Goal: Book appointment/travel/reservation

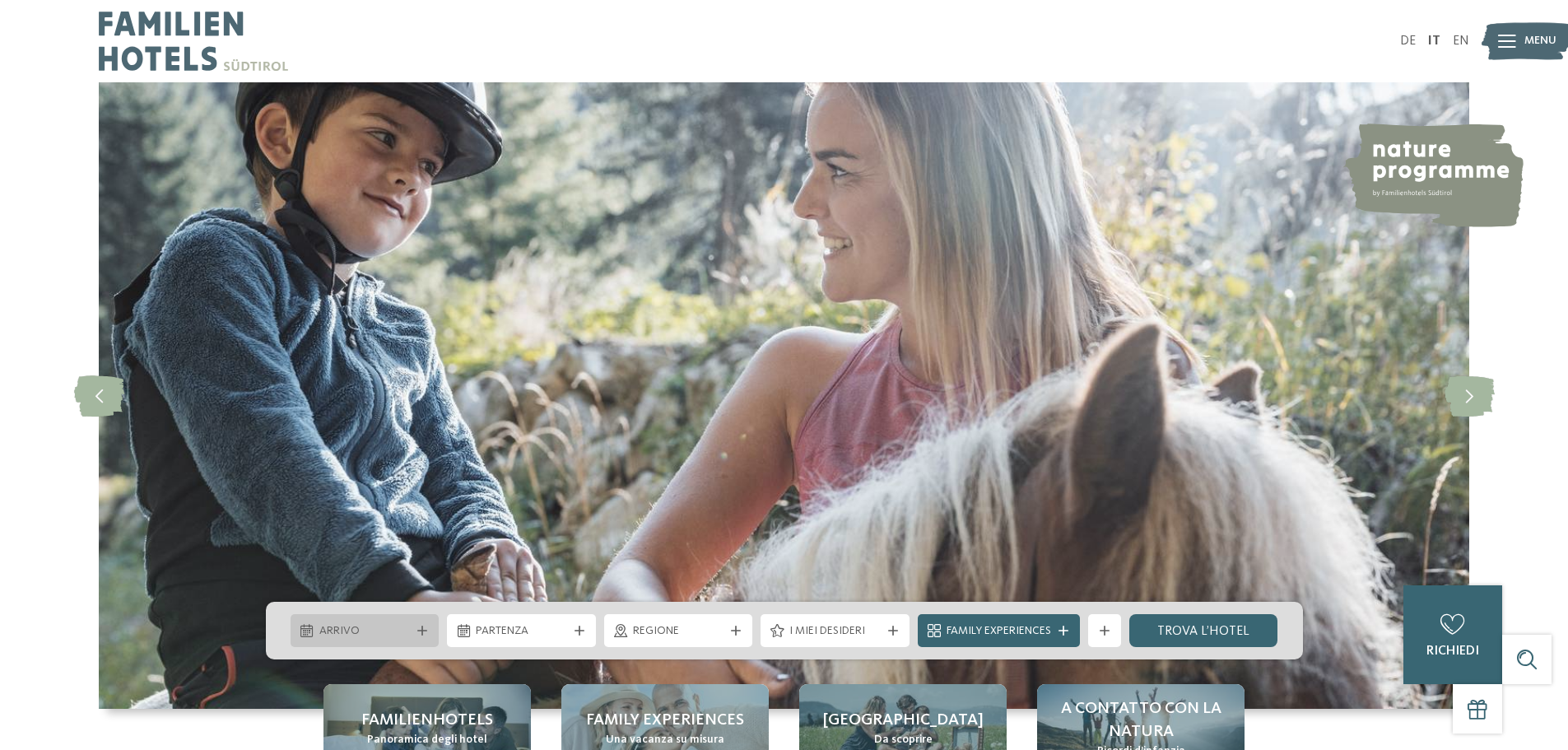
click at [346, 626] on span "Arrivo" at bounding box center [365, 632] width 91 height 17
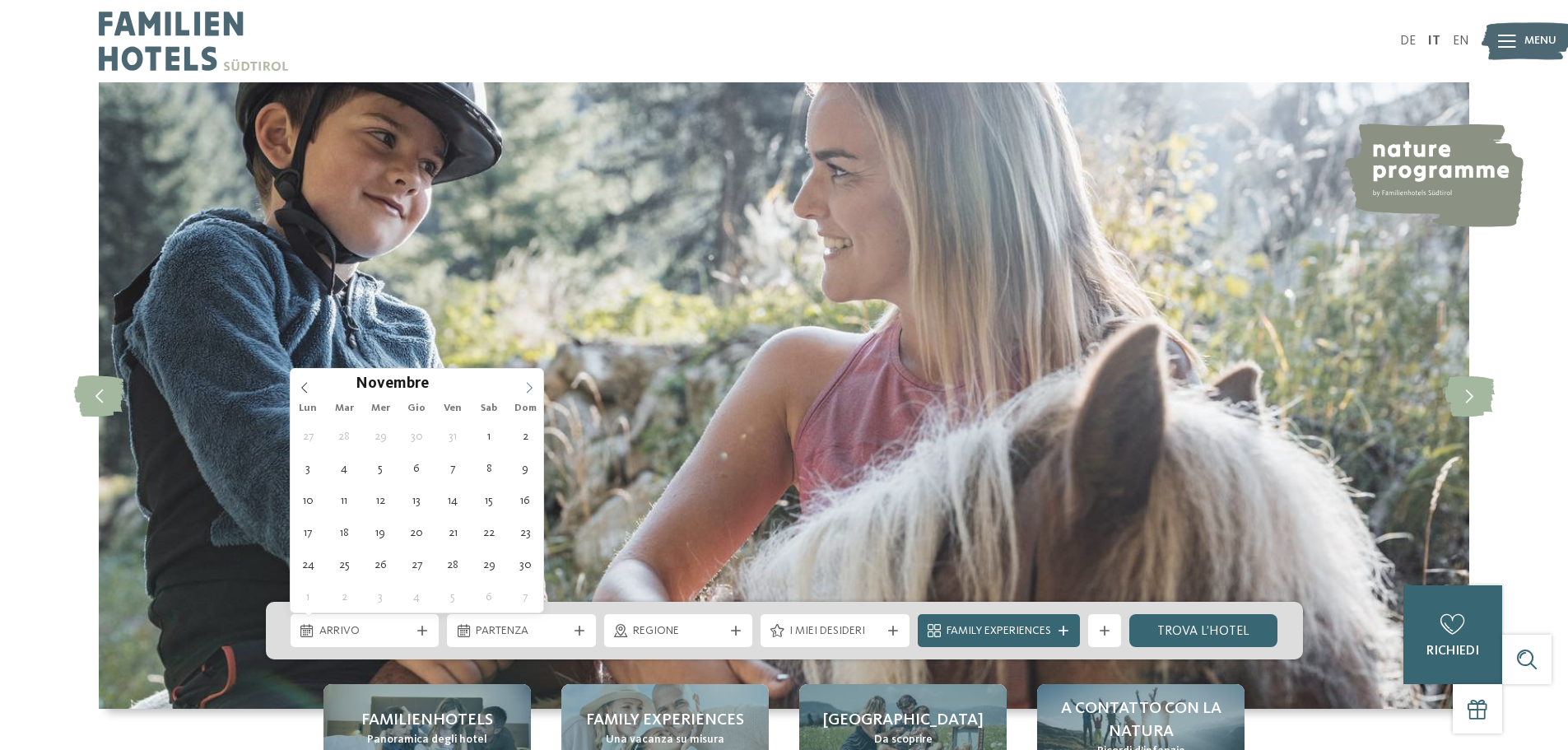
click at [528, 388] on icon at bounding box center [529, 388] width 11 height 11
click at [530, 387] on icon at bounding box center [529, 388] width 11 height 11
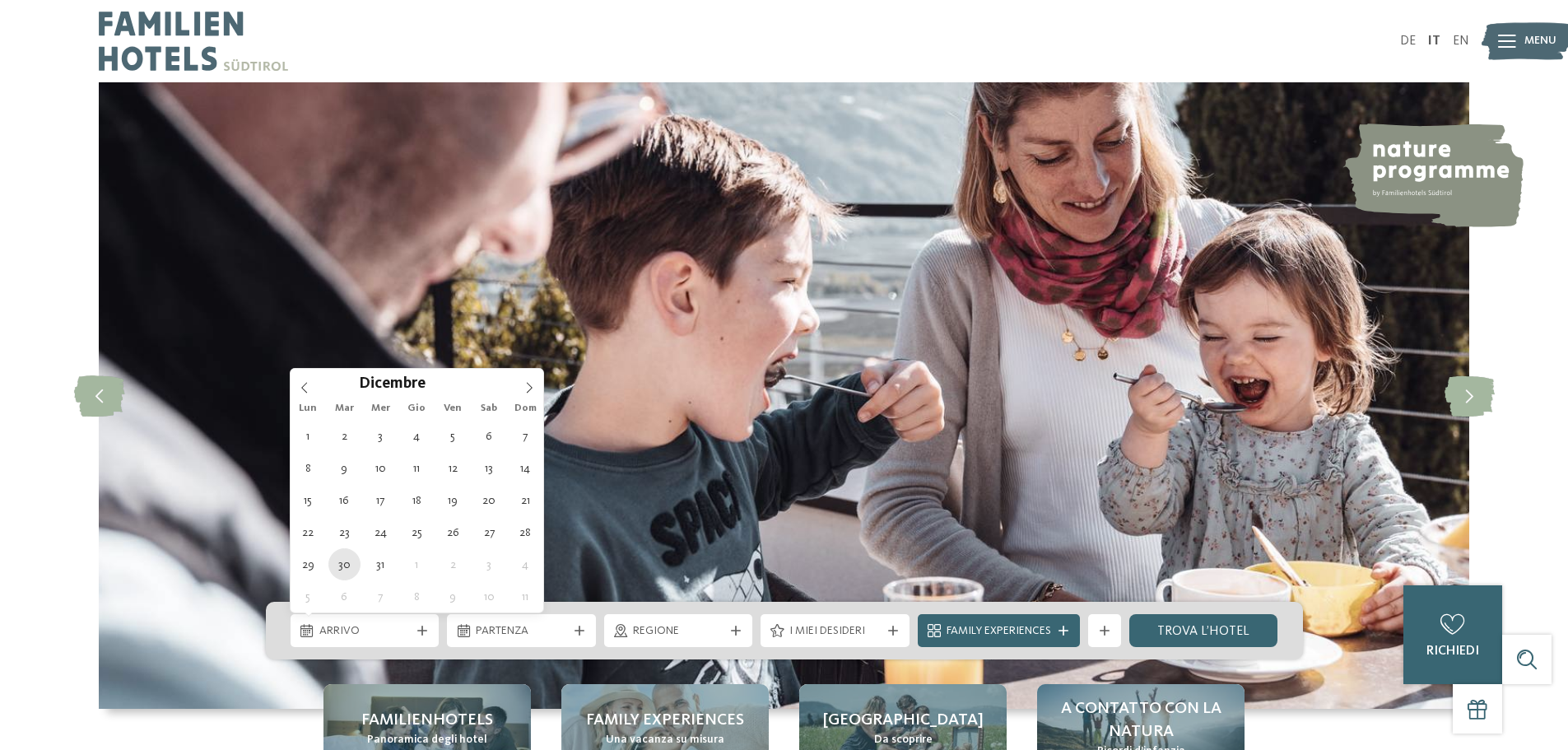
type div "[DATE]"
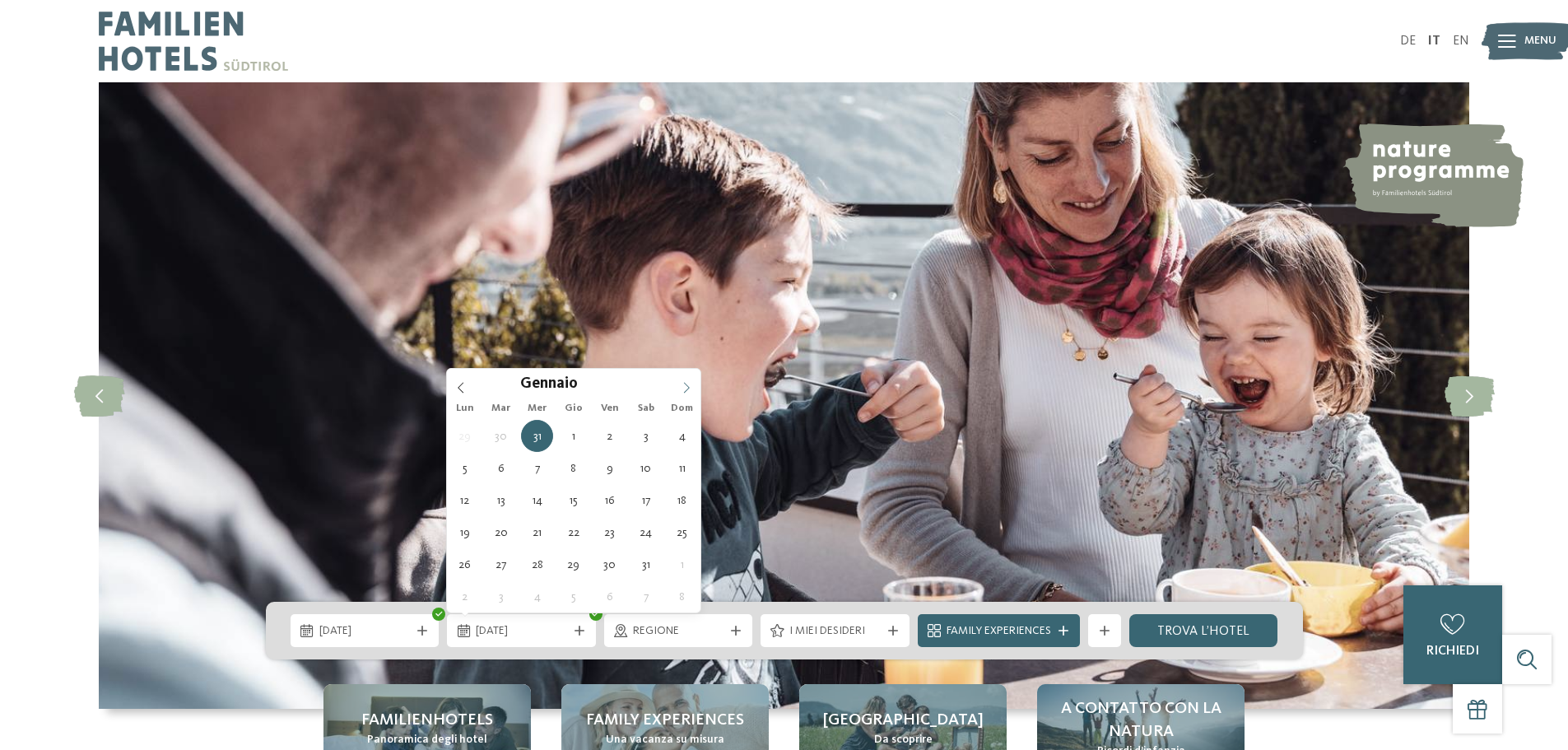
type input "****"
click at [684, 385] on icon at bounding box center [686, 388] width 11 height 11
type div "[DATE]"
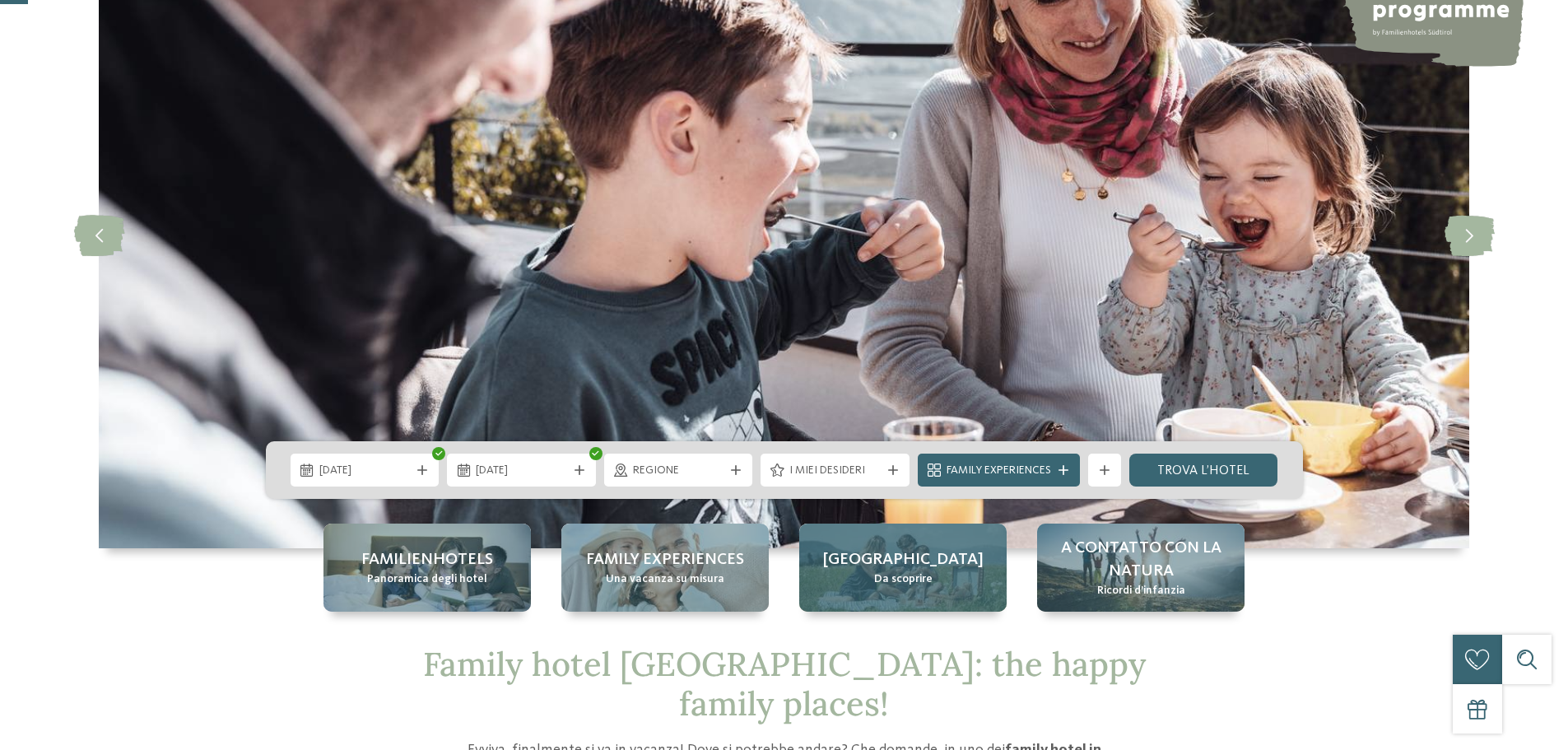
scroll to position [164, 0]
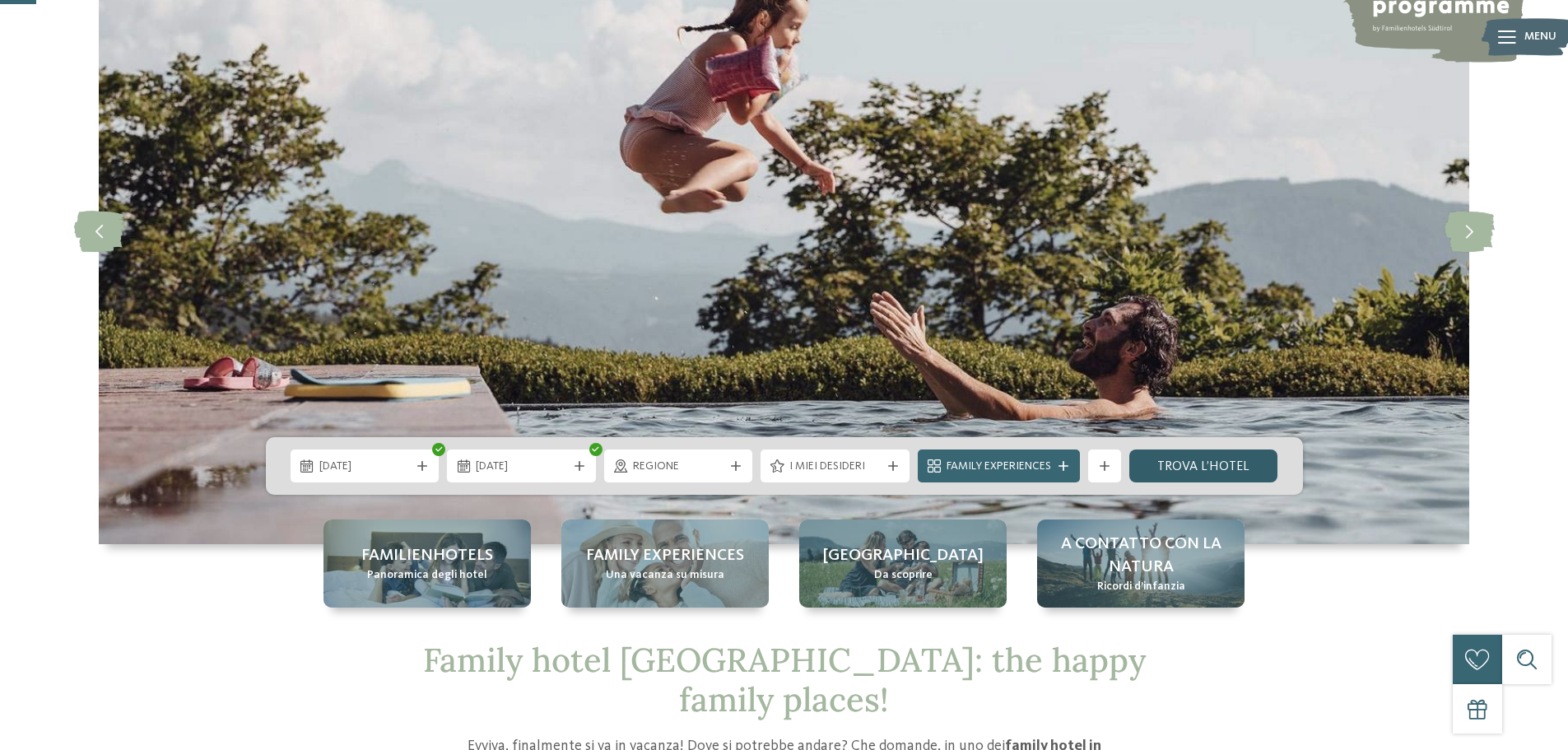
click at [1176, 460] on link "trova l’hotel" at bounding box center [1204, 466] width 149 height 33
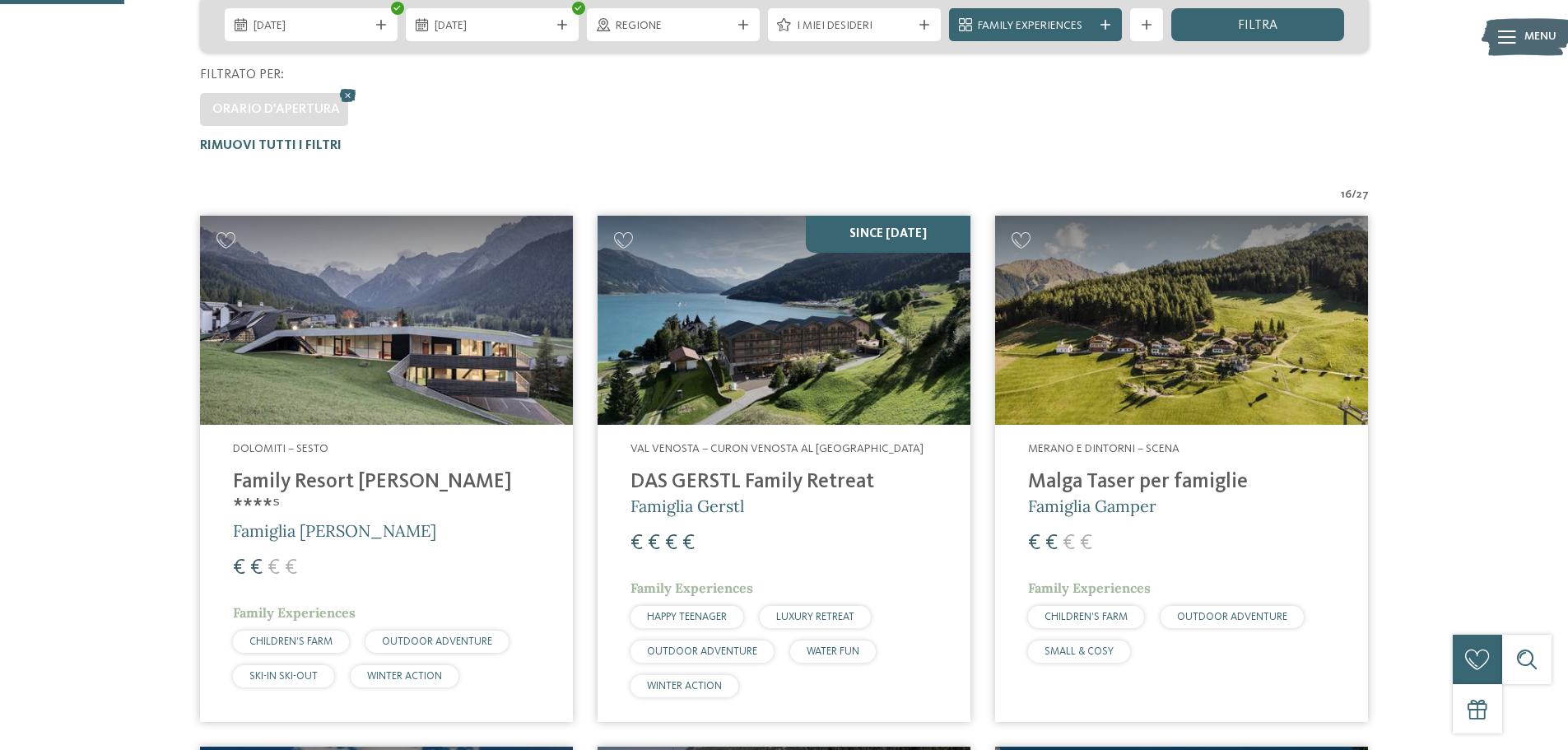
scroll to position [293, 0]
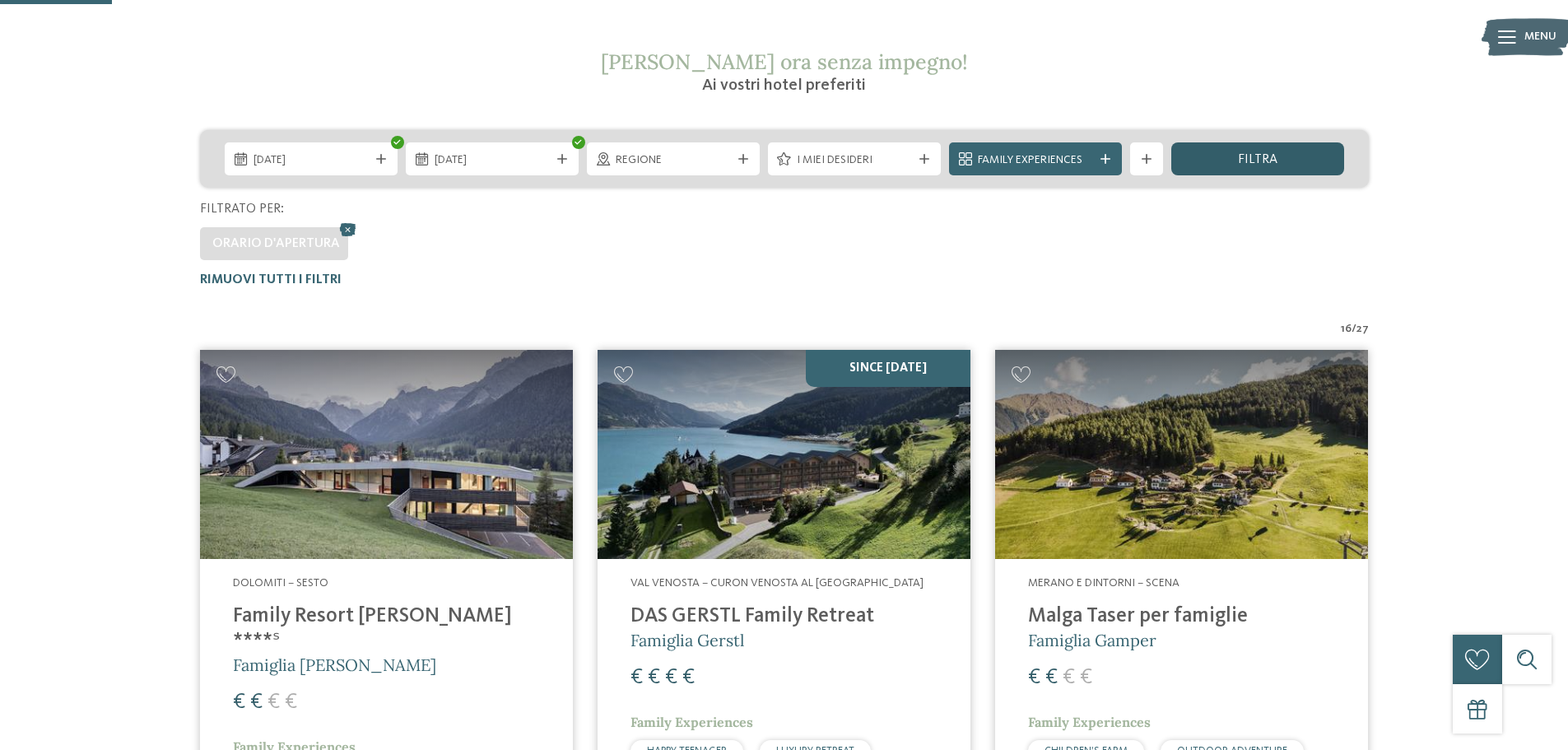
click at [1263, 155] on span "filtra" at bounding box center [1258, 160] width 40 height 13
click at [1262, 161] on span "filtra" at bounding box center [1258, 160] width 40 height 13
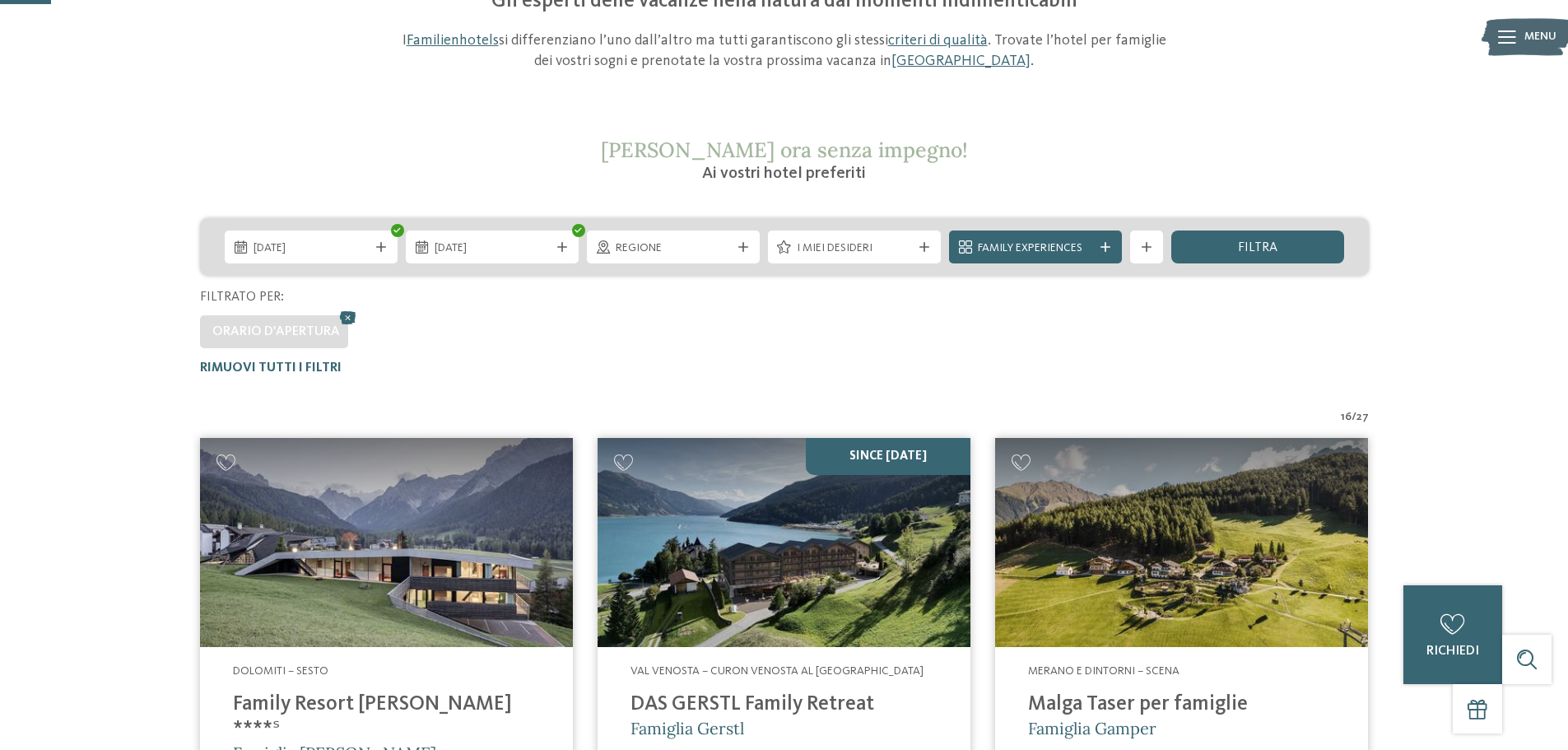
scroll to position [458, 0]
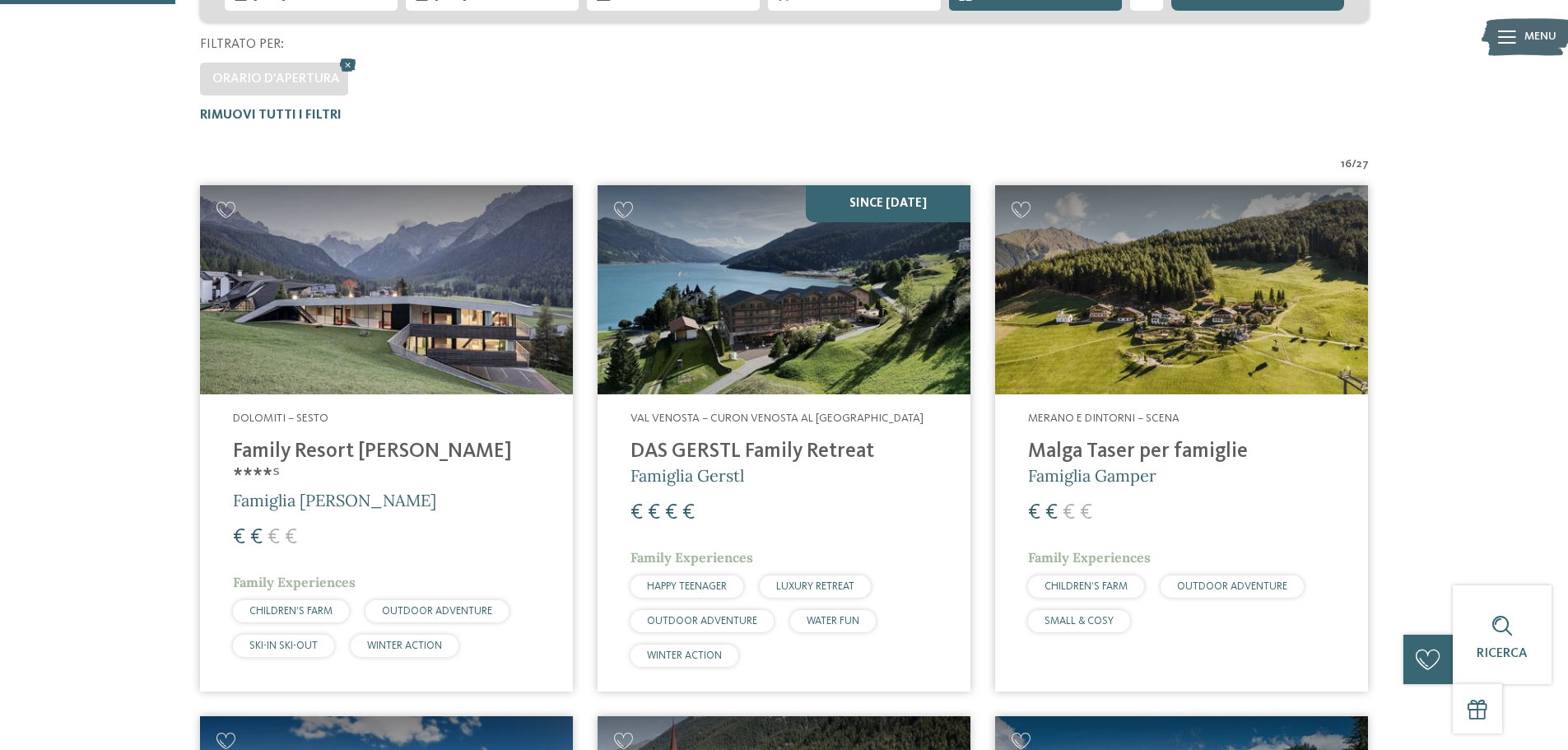
click at [529, 341] on img at bounding box center [385, 290] width 372 height 210
click at [1165, 358] on img at bounding box center [1181, 290] width 372 height 210
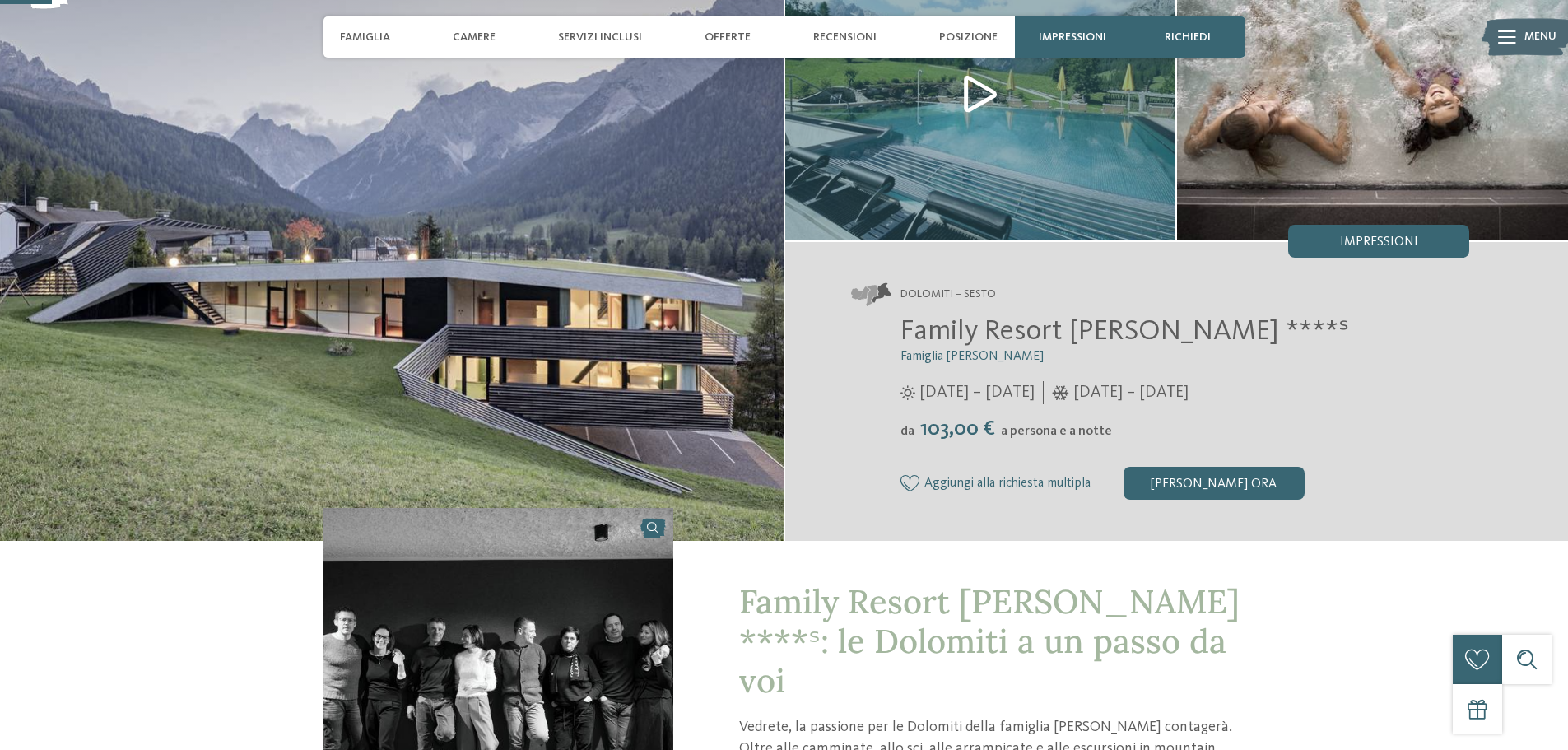
scroll to position [164, 0]
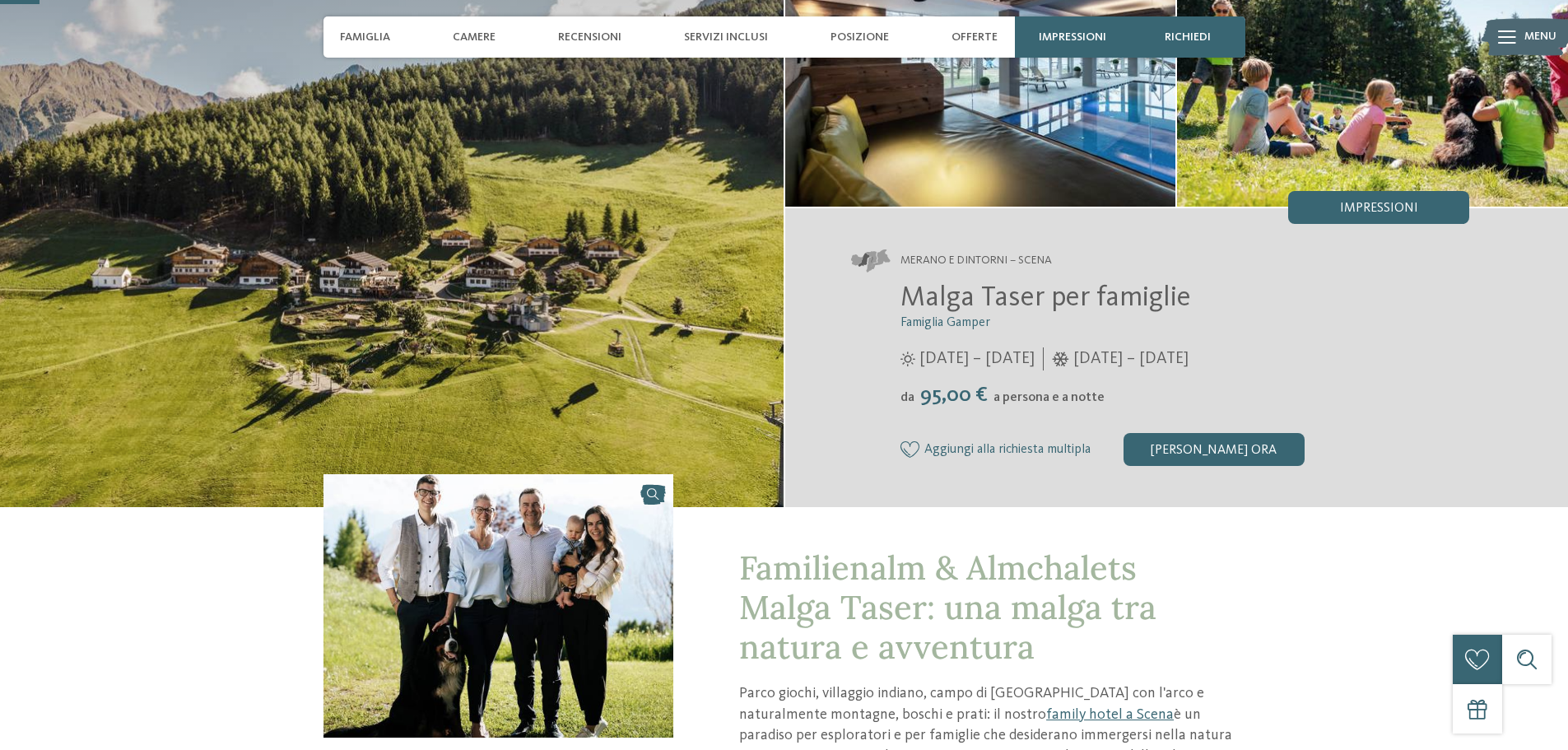
scroll to position [164, 0]
